Goal: Task Accomplishment & Management: Manage account settings

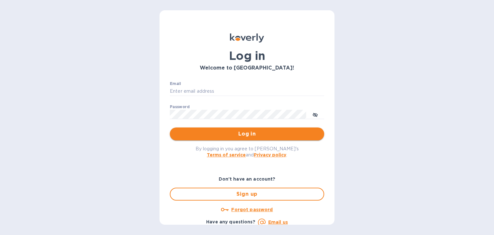
type input "josh@aeinternationalgroup.com"
click at [203, 135] on span "Log in" at bounding box center [247, 134] width 144 height 8
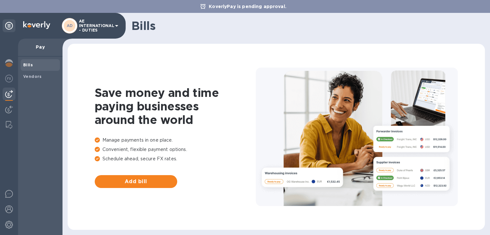
click at [116, 24] on icon at bounding box center [117, 26] width 8 height 8
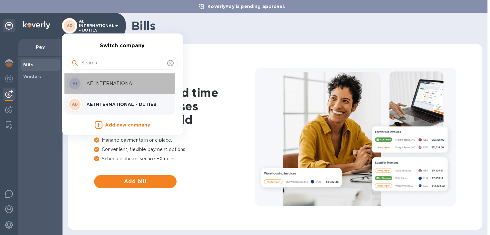
click at [95, 84] on p "AE INTERNATIONAL" at bounding box center [126, 83] width 81 height 7
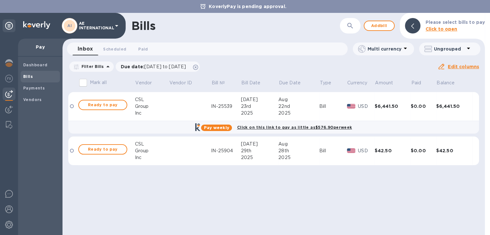
click at [115, 27] on icon at bounding box center [117, 26] width 8 height 8
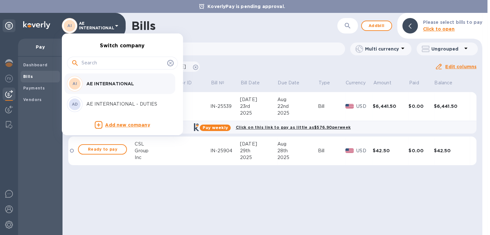
click at [108, 105] on p "AE INTERNATIONAL - DUTIES" at bounding box center [126, 104] width 81 height 7
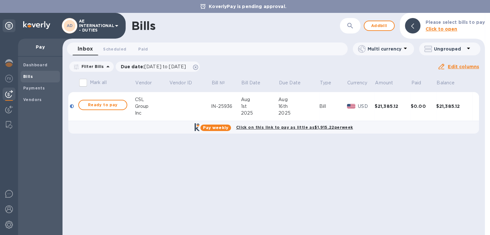
click at [323, 202] on div "Bills ​ Add bill Please select bills to pay Click to open Inbox 0 Scheduled 0 P…" at bounding box center [273, 124] width 422 height 222
